Goal: Transaction & Acquisition: Register for event/course

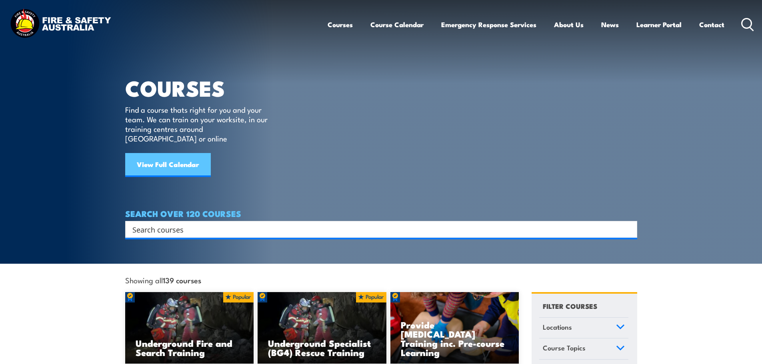
click at [167, 156] on link "View Full Calendar" at bounding box center [168, 165] width 86 height 24
click at [170, 153] on link "View Full Calendar" at bounding box center [168, 165] width 86 height 24
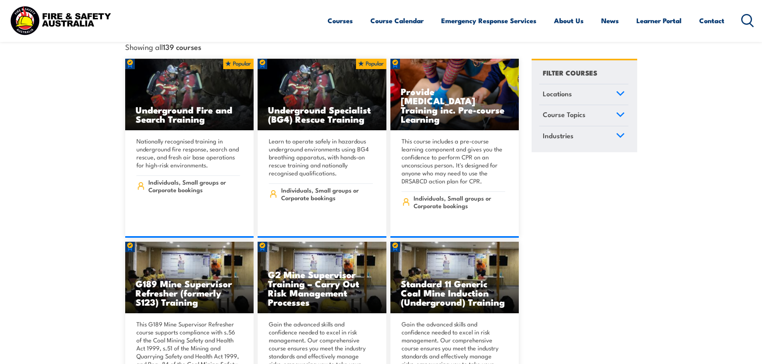
scroll to position [240, 0]
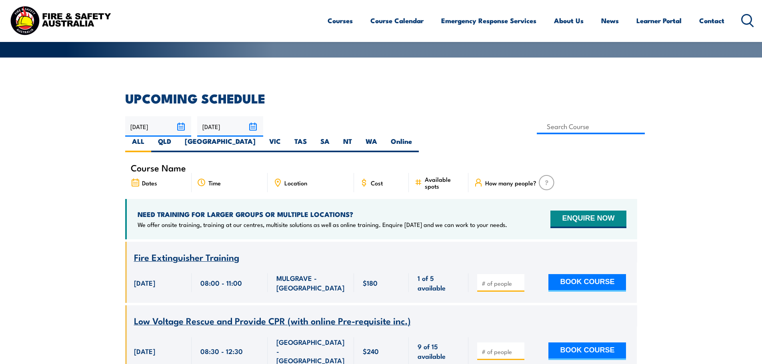
scroll to position [160, 0]
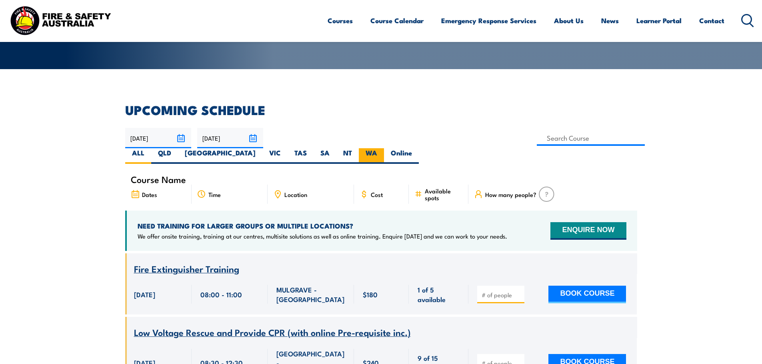
click at [384, 148] on label "WA" at bounding box center [371, 156] width 25 height 16
click at [382, 148] on input "WA" at bounding box center [379, 150] width 5 height 5
radio input "true"
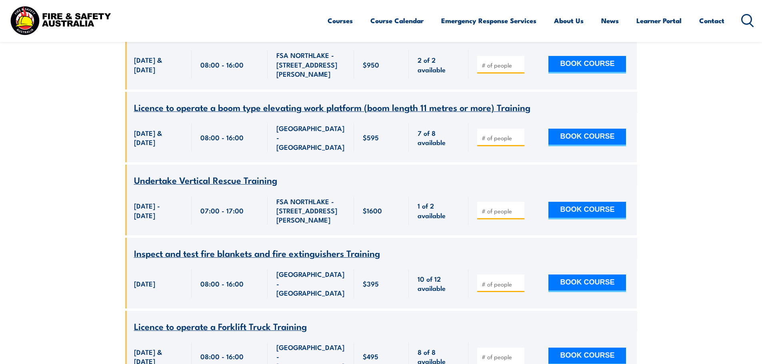
scroll to position [1624, 0]
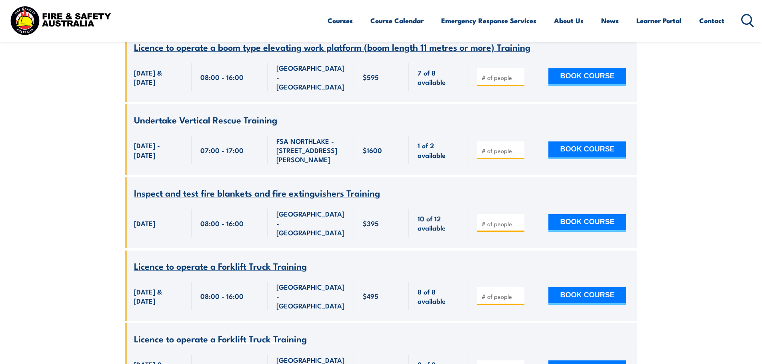
type input "1"
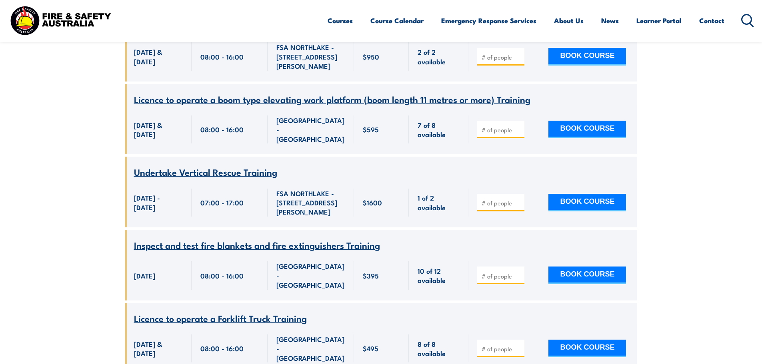
scroll to position [1664, 0]
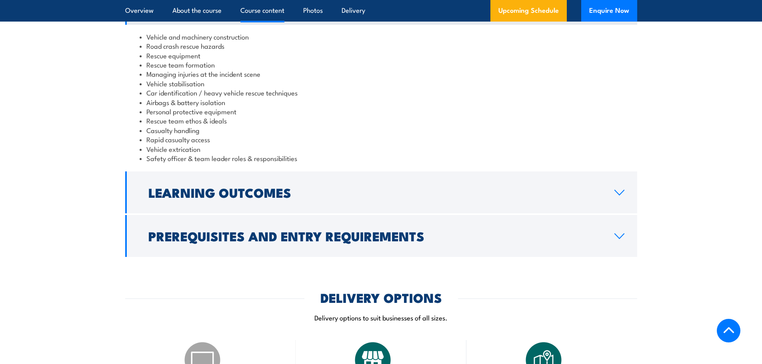
scroll to position [720, 0]
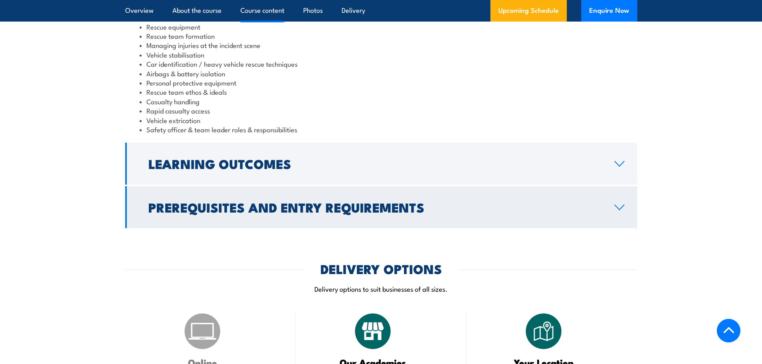
click at [620, 208] on icon at bounding box center [619, 207] width 11 height 6
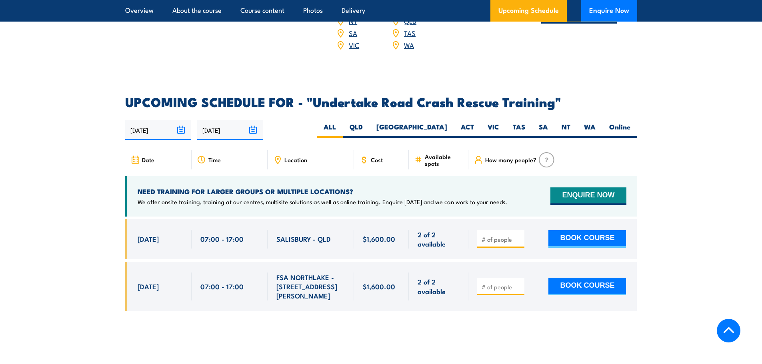
scroll to position [1198, 0]
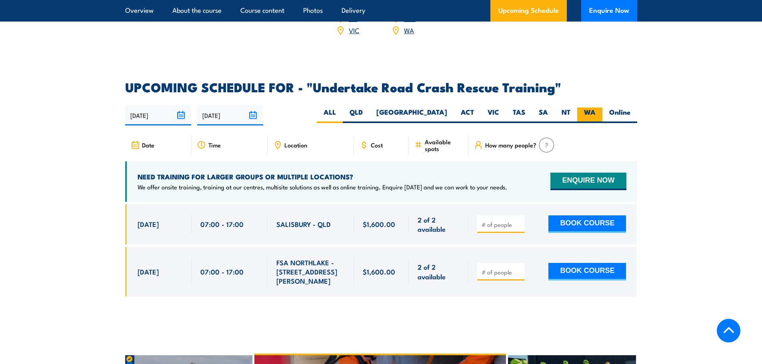
click at [593, 108] on label "WA" at bounding box center [589, 116] width 25 height 16
click at [596, 108] on input "WA" at bounding box center [598, 110] width 5 height 5
radio input "true"
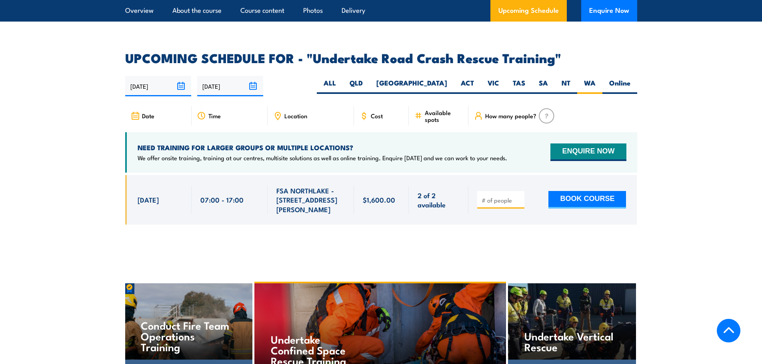
scroll to position [1212, 0]
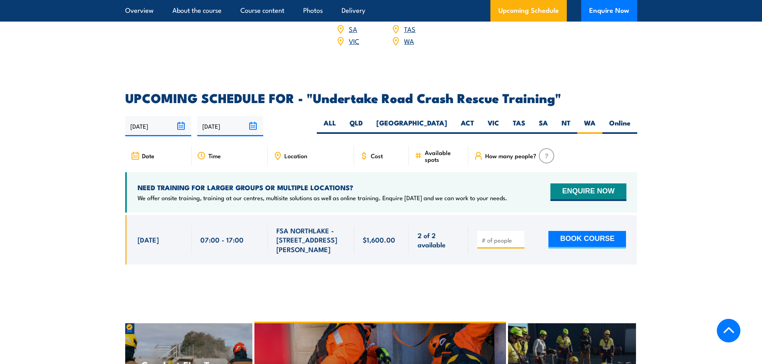
click at [303, 226] on span "FSA NORTHLAKE - [STREET_ADDRESS][PERSON_NAME]" at bounding box center [310, 240] width 69 height 28
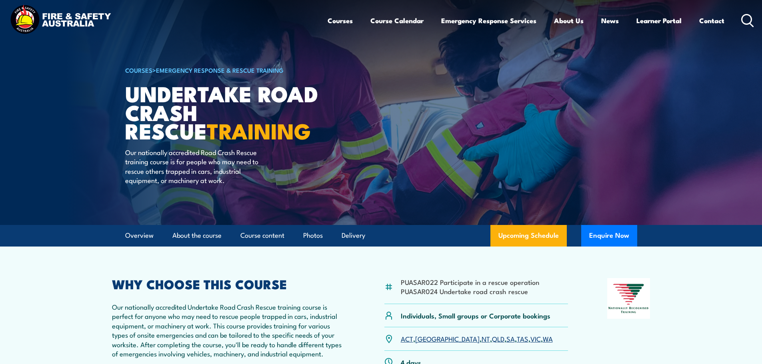
scroll to position [0, 0]
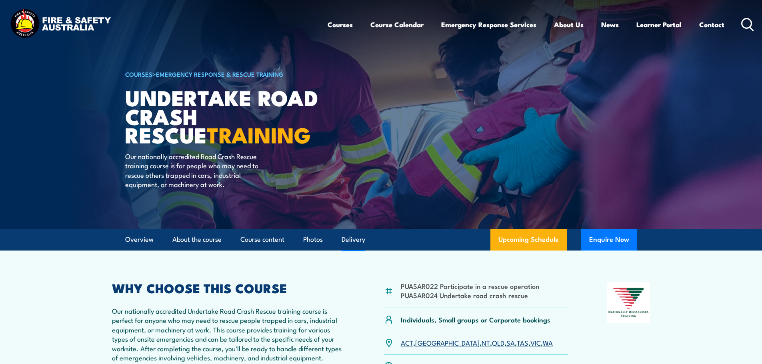
click at [355, 239] on link "Delivery" at bounding box center [354, 239] width 24 height 21
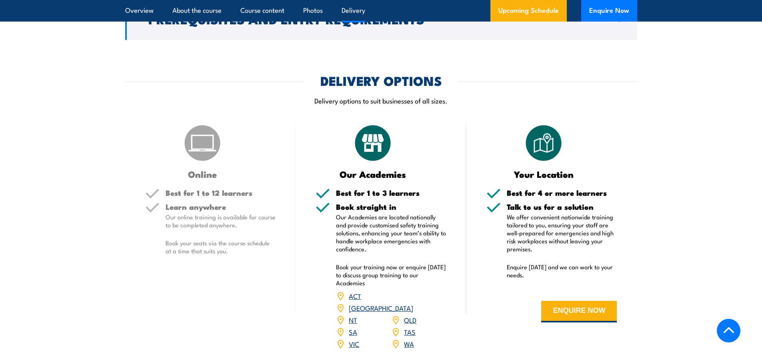
scroll to position [934, 0]
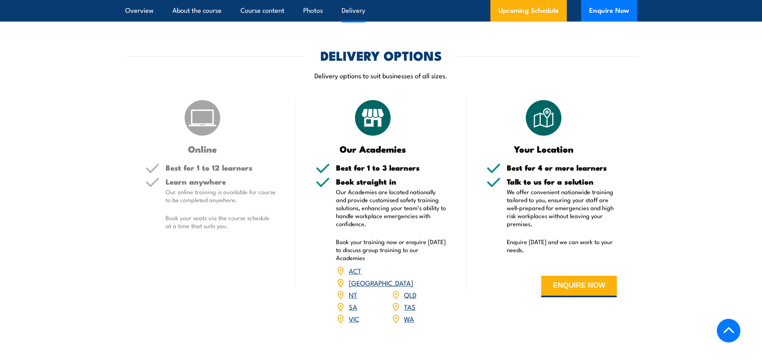
click at [411, 314] on link "WA" at bounding box center [409, 319] width 10 height 10
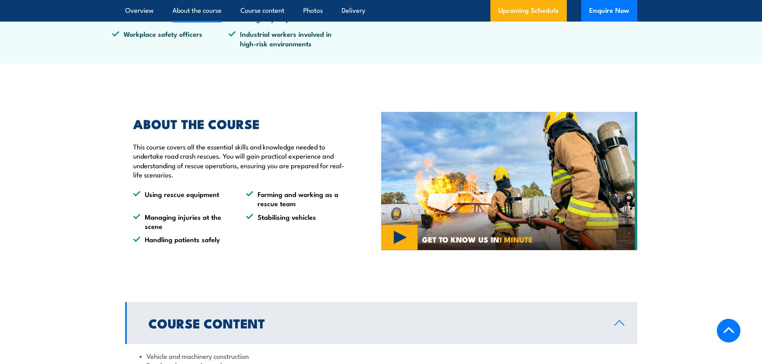
scroll to position [172, 0]
